Goal: Task Accomplishment & Management: Manage account settings

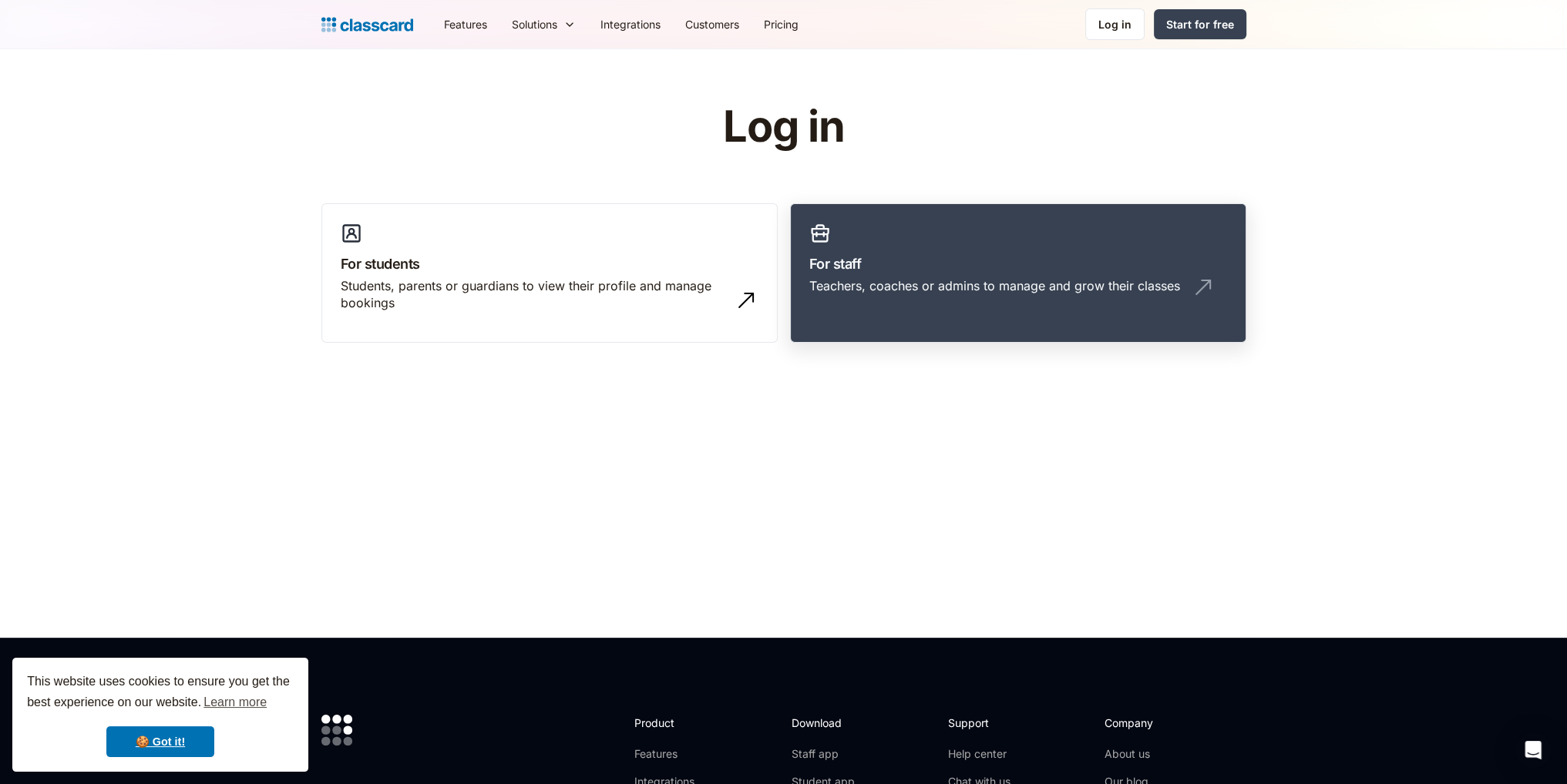
click at [957, 258] on h3 "For staff" at bounding box center [1019, 264] width 418 height 21
click at [978, 275] on link "For staff Teachers, coaches or admins to manage and grow their classes" at bounding box center [1018, 273] width 456 height 140
click at [1063, 274] on link "For staff Teachers, coaches or admins to manage and grow their classes" at bounding box center [1018, 273] width 456 height 140
